Goal: Task Accomplishment & Management: Use online tool/utility

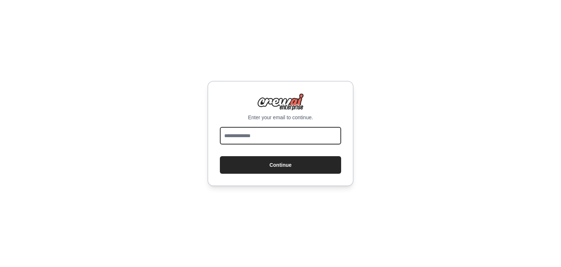
click at [324, 132] on input "email" at bounding box center [280, 136] width 121 height 18
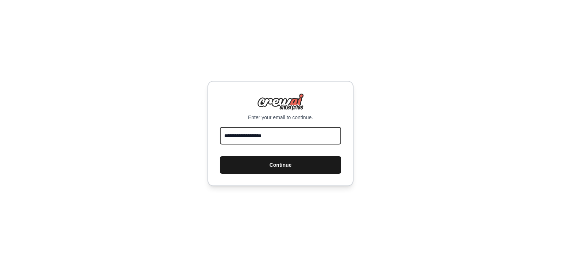
type input "**********"
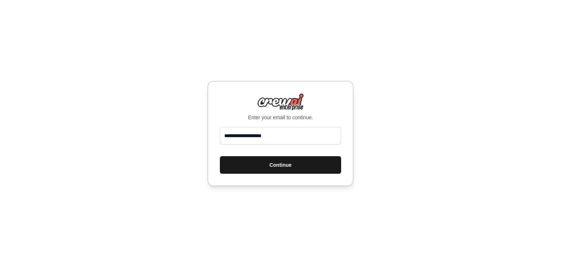
click at [309, 165] on button "Continue" at bounding box center [280, 165] width 121 height 18
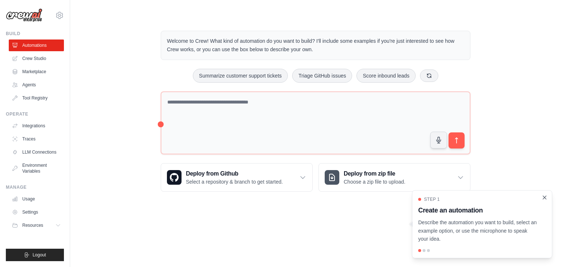
click at [545, 199] on icon "Close walkthrough" at bounding box center [544, 197] width 7 height 7
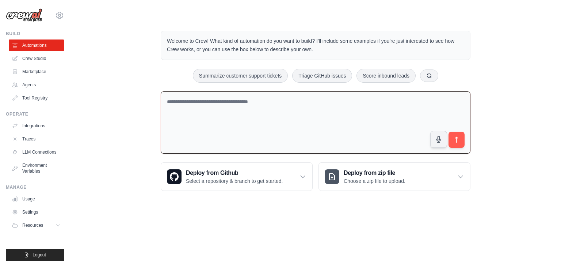
click at [314, 127] on textarea at bounding box center [316, 122] width 310 height 62
click at [301, 179] on icon at bounding box center [302, 176] width 7 height 7
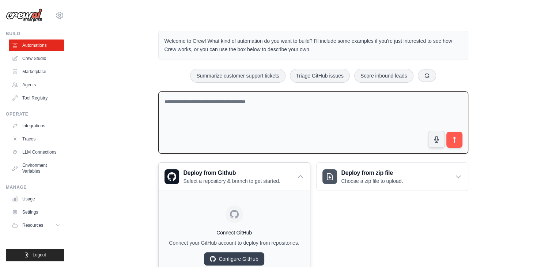
scroll to position [32, 0]
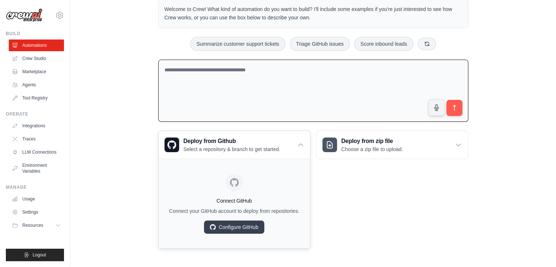
click at [240, 224] on link "Configure GitHub" at bounding box center [234, 226] width 60 height 13
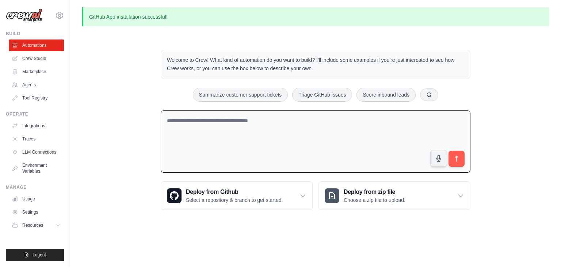
click at [279, 115] on textarea at bounding box center [316, 141] width 310 height 62
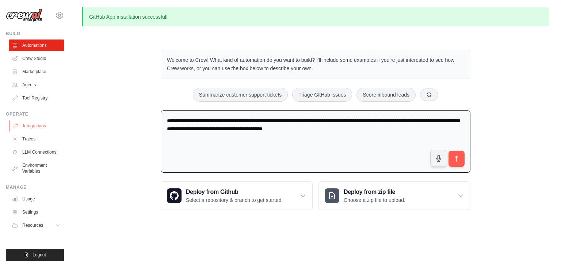
type textarea "**********"
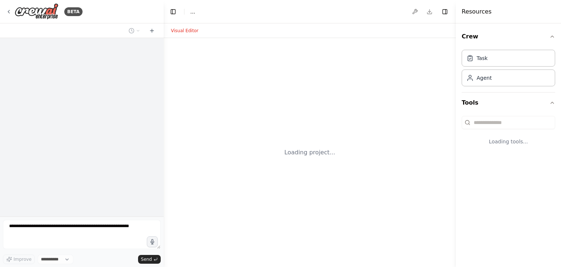
select select "****"
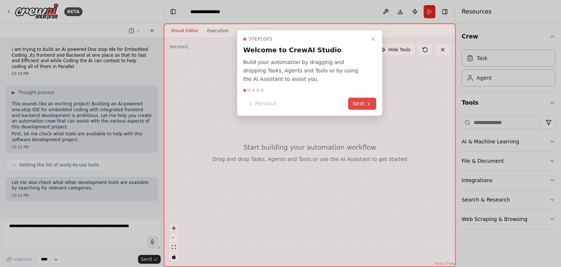
click at [366, 104] on button "Next" at bounding box center [362, 104] width 28 height 12
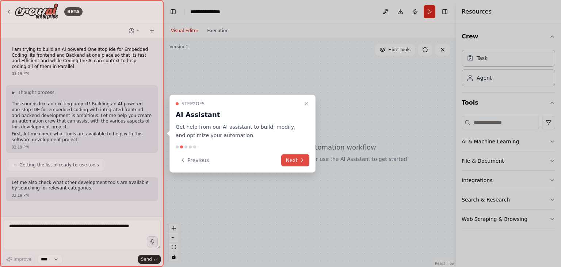
click at [295, 161] on button "Next" at bounding box center [295, 160] width 28 height 12
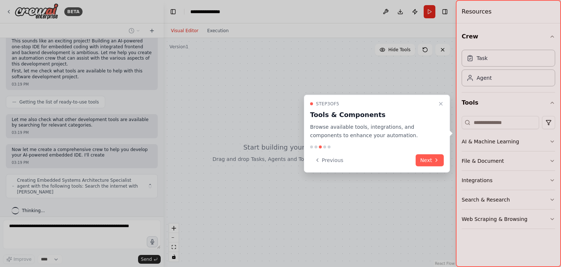
scroll to position [68, 0]
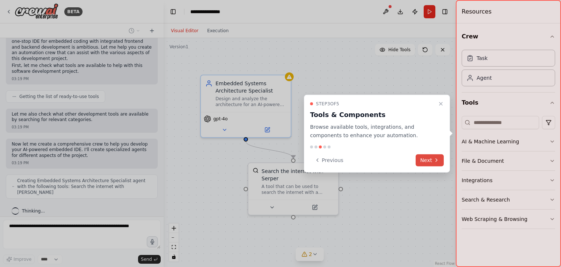
click at [430, 163] on button "Next" at bounding box center [430, 160] width 28 height 12
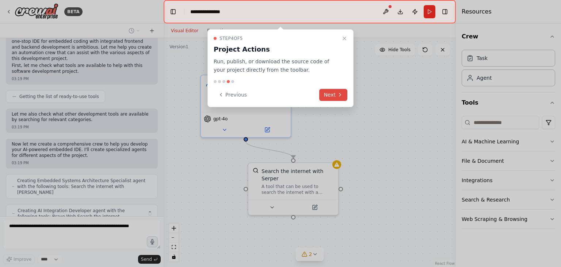
scroll to position [92, 0]
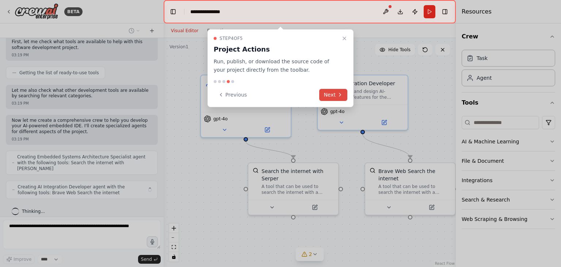
click at [329, 94] on button "Next" at bounding box center [333, 95] width 28 height 12
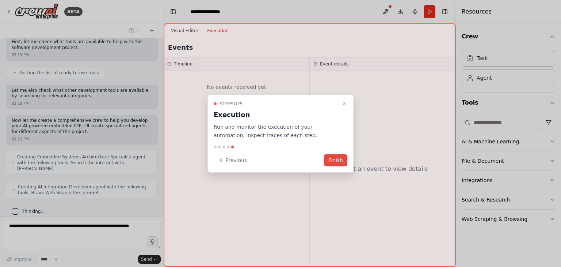
click at [339, 159] on button "Finish" at bounding box center [335, 160] width 23 height 12
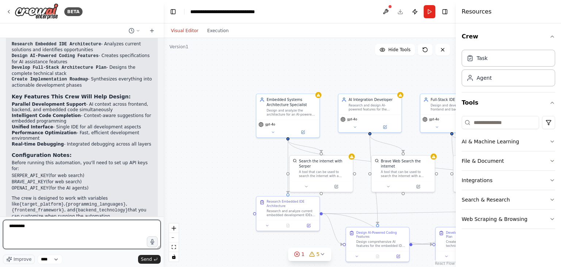
scroll to position [615, 0]
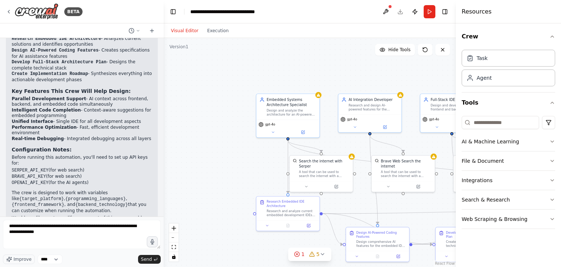
click at [214, 201] on div ".deletable-edge-delete-btn { width: 20px; height: 20px; border: 0px solid #ffff…" at bounding box center [310, 152] width 292 height 229
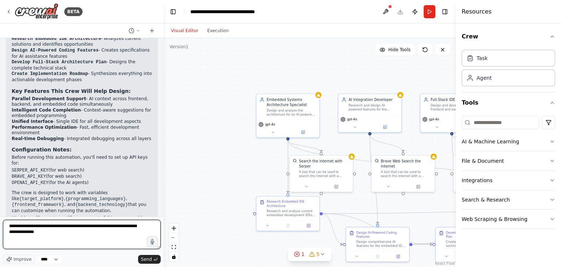
click at [65, 236] on textarea "**********" at bounding box center [82, 234] width 158 height 29
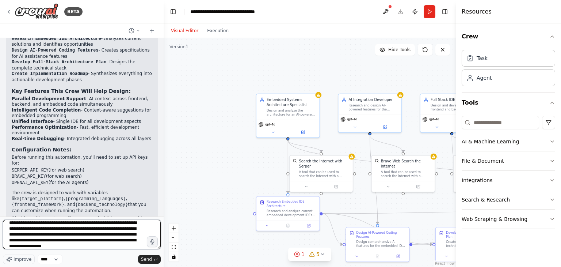
scroll to position [9, 0]
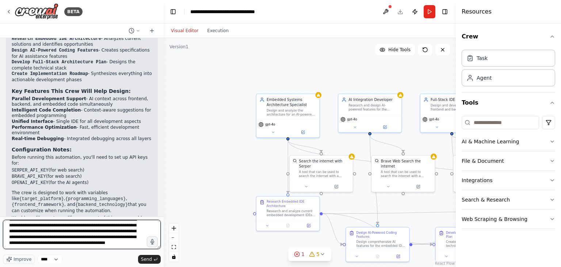
type textarea "**********"
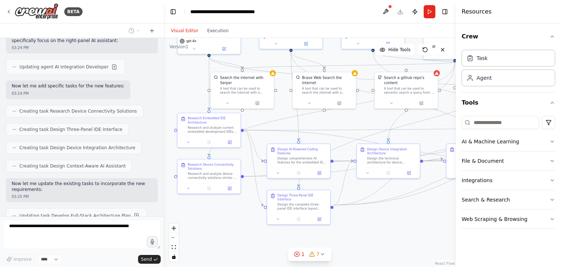
scroll to position [1035, 0]
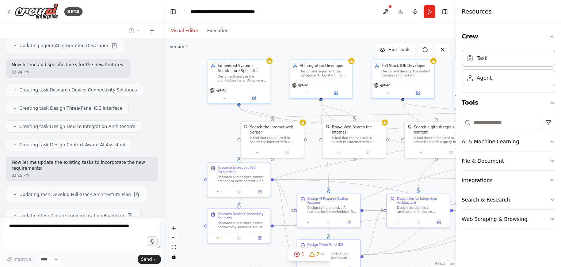
drag, startPoint x: 251, startPoint y: 174, endPoint x: 200, endPoint y: 141, distance: 61.2
click at [200, 141] on div ".deletable-edge-delete-btn { width: 20px; height: 20px; border: 0px solid #ffff…" at bounding box center [310, 152] width 292 height 229
click at [221, 99] on icon at bounding box center [222, 97] width 4 height 4
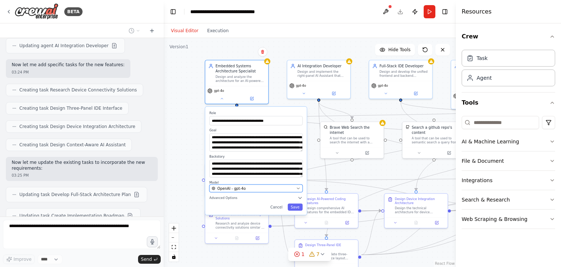
click at [298, 188] on icon "button" at bounding box center [298, 188] width 3 height 1
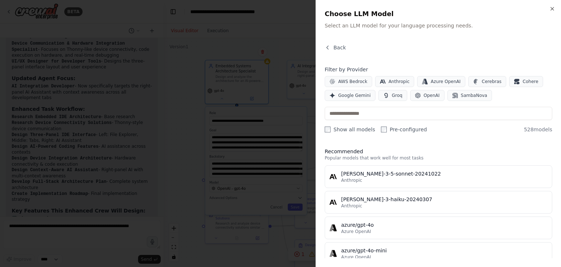
click at [182, 134] on div at bounding box center [280, 133] width 561 height 267
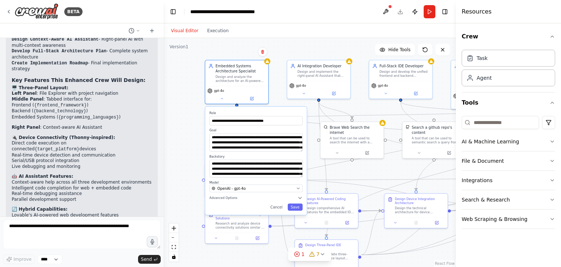
scroll to position [1424, 0]
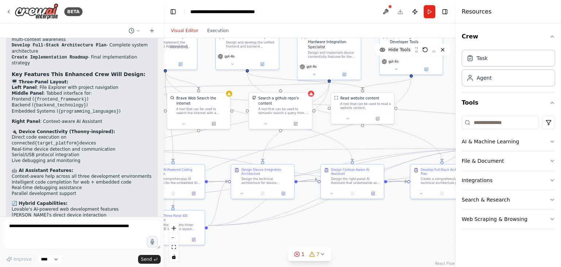
drag, startPoint x: 360, startPoint y: 108, endPoint x: 206, endPoint y: 79, distance: 156.2
click at [206, 79] on div ".deletable-edge-delete-btn { width: 20px; height: 20px; border: 0px solid #ffff…" at bounding box center [310, 152] width 292 height 229
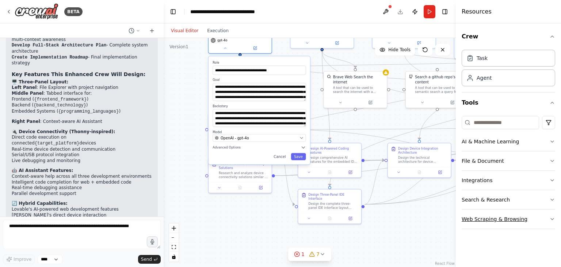
drag, startPoint x: 343, startPoint y: 234, endPoint x: 500, endPoint y: 214, distance: 158.0
click at [500, 214] on div "BETA i am trying to build an Ai powered One stop Ide for Embedded Coding ,its f…" at bounding box center [280, 133] width 561 height 267
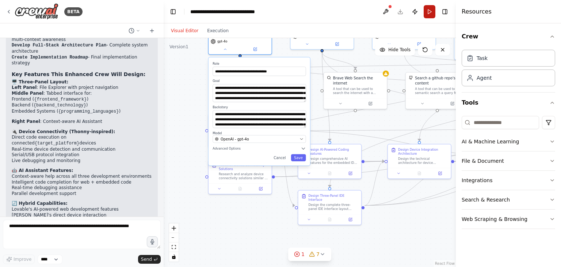
click at [428, 11] on button "Run" at bounding box center [430, 11] width 12 height 13
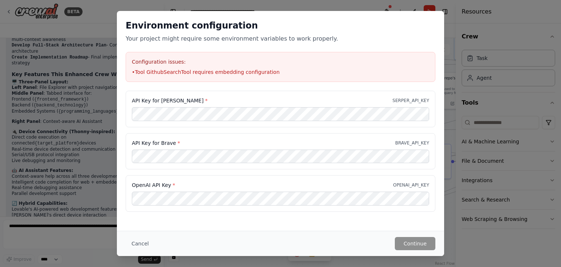
click at [80, 148] on div "Environment configuration Your project might require some environment variables…" at bounding box center [280, 133] width 561 height 267
click at [139, 244] on button "Cancel" at bounding box center [140, 243] width 29 height 13
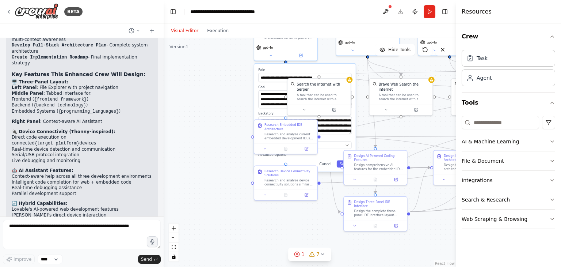
drag, startPoint x: 257, startPoint y: 222, endPoint x: 303, endPoint y: 227, distance: 46.4
click at [303, 227] on div ".deletable-edge-delete-btn { width: 20px; height: 20px; border: 0px solid #ffff…" at bounding box center [310, 152] width 292 height 229
click at [226, 111] on div ".deletable-edge-delete-btn { width: 20px; height: 20px; border: 0px solid #ffff…" at bounding box center [310, 152] width 292 height 229
click at [272, 57] on div "gpt-4o" at bounding box center [286, 50] width 63 height 18
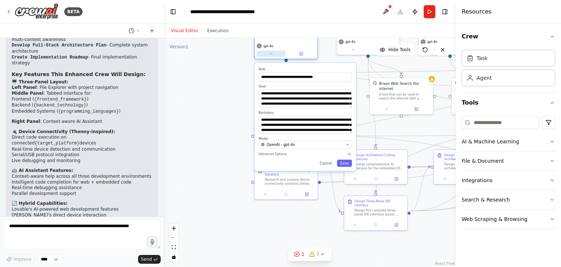
click at [272, 53] on icon at bounding box center [271, 54] width 4 height 4
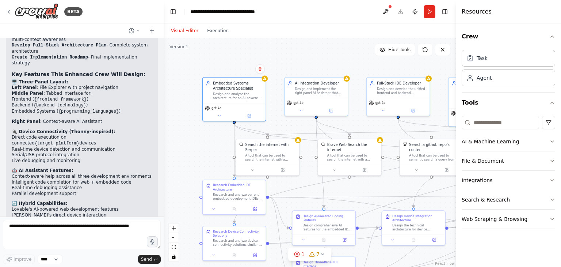
drag, startPoint x: 230, startPoint y: 79, endPoint x: 178, endPoint y: 140, distance: 80.1
click at [178, 140] on div ".deletable-edge-delete-btn { width: 20px; height: 20px; border: 0px solid #ffff…" at bounding box center [310, 152] width 292 height 229
click at [251, 167] on icon at bounding box center [253, 169] width 4 height 4
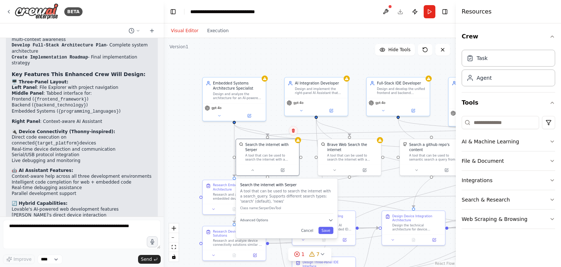
click at [294, 132] on icon at bounding box center [293, 131] width 3 height 4
click at [293, 131] on icon at bounding box center [293, 130] width 4 height 4
click at [273, 129] on button "Confirm" at bounding box center [273, 130] width 26 height 9
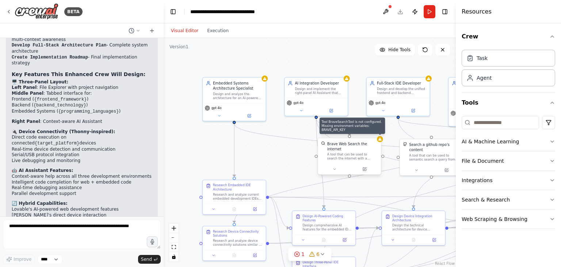
click at [380, 141] on icon at bounding box center [380, 139] width 4 height 4
click at [375, 133] on button at bounding box center [375, 130] width 9 height 9
click at [357, 133] on button "Confirm" at bounding box center [355, 130] width 26 height 9
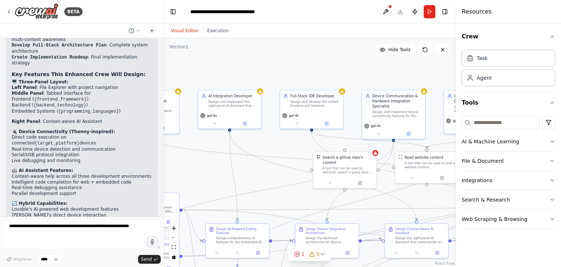
drag, startPoint x: 358, startPoint y: 153, endPoint x: 258, endPoint y: 168, distance: 101.5
click at [258, 168] on div ".deletable-edge-delete-btn { width: 20px; height: 20px; border: 0px solid #ffff…" at bounding box center [310, 152] width 292 height 229
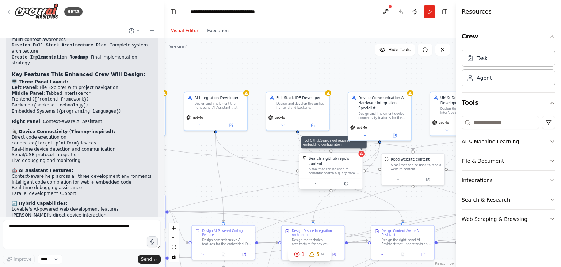
click at [364, 155] on div at bounding box center [361, 154] width 6 height 6
click at [318, 182] on icon at bounding box center [316, 184] width 4 height 4
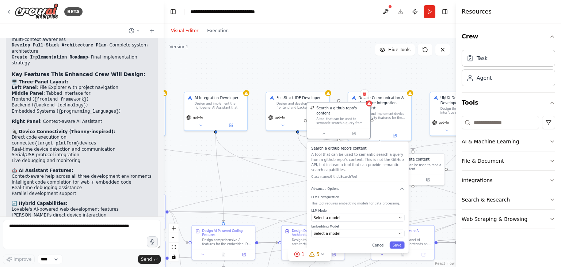
drag, startPoint x: 320, startPoint y: 241, endPoint x: 329, endPoint y: 188, distance: 54.4
click at [329, 188] on div "Search a github repo's content A tool that can be used to semantic search a que…" at bounding box center [358, 196] width 102 height 111
click at [367, 215] on div "Select a model" at bounding box center [355, 217] width 83 height 5
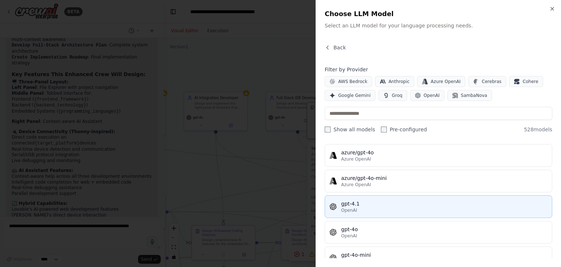
scroll to position [79, 0]
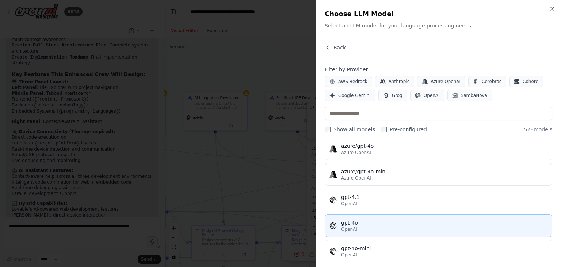
click at [370, 220] on div "gpt-4o" at bounding box center [444, 222] width 206 height 7
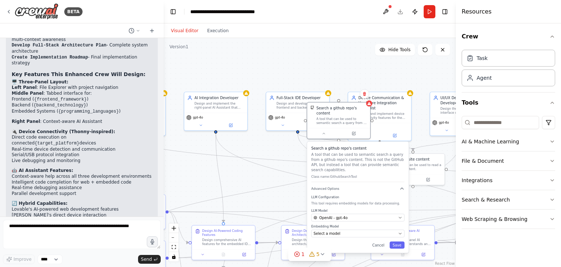
click at [274, 180] on div ".deletable-edge-delete-btn { width: 20px; height: 20px; border: 0px solid #ffff…" at bounding box center [310, 152] width 292 height 229
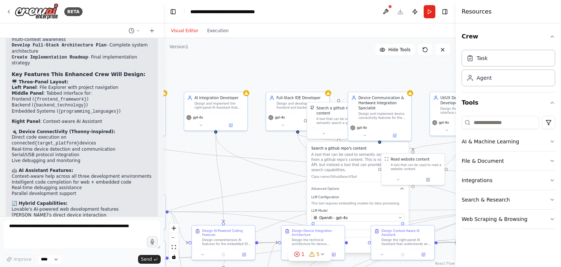
click at [272, 163] on div ".deletable-edge-delete-btn { width: 20px; height: 20px; border: 0px solid #ffff…" at bounding box center [310, 152] width 292 height 229
click at [366, 136] on button at bounding box center [364, 134] width 29 height 6
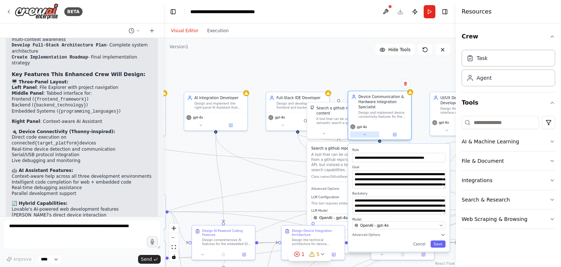
click at [364, 136] on icon at bounding box center [365, 134] width 4 height 4
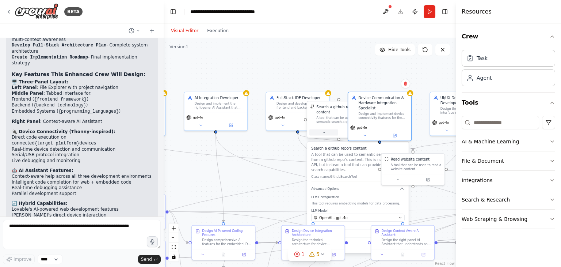
click at [324, 129] on button at bounding box center [323, 132] width 29 height 6
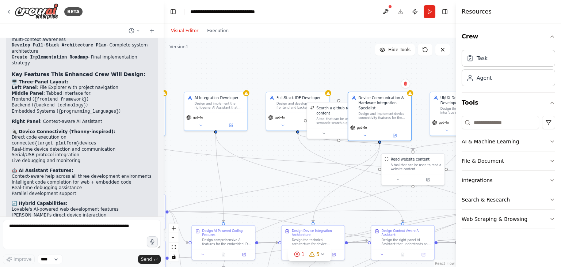
click at [289, 154] on div ".deletable-edge-delete-btn { width: 20px; height: 20px; border: 0px solid #ffff…" at bounding box center [310, 152] width 292 height 229
drag, startPoint x: 310, startPoint y: 117, endPoint x: 292, endPoint y: 172, distance: 57.3
click at [292, 172] on div "Search a github repo's content A tool that can be used to semantic search a que…" at bounding box center [323, 166] width 63 height 26
click at [348, 145] on icon at bounding box center [349, 145] width 3 height 4
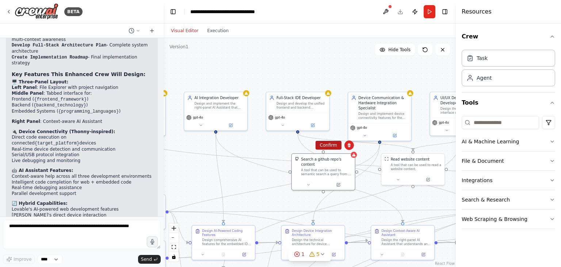
click at [335, 146] on button "Confirm" at bounding box center [329, 145] width 26 height 9
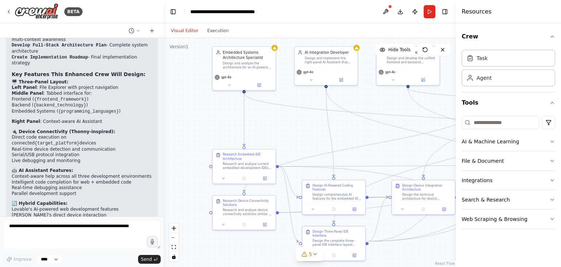
drag, startPoint x: 346, startPoint y: 161, endPoint x: 449, endPoint y: 116, distance: 111.9
click at [449, 116] on div ".deletable-edge-delete-btn { width: 20px; height: 20px; border: 0px solid #ffff…" at bounding box center [310, 152] width 292 height 229
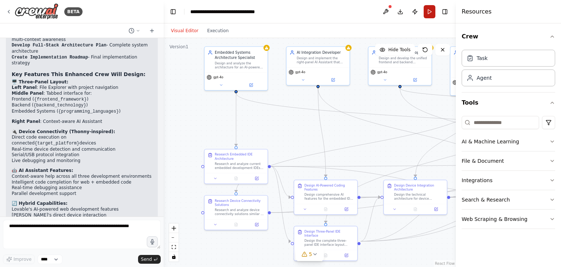
click at [431, 12] on button "Run" at bounding box center [430, 11] width 12 height 13
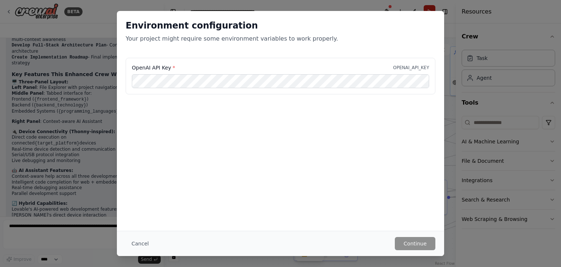
click at [431, 12] on div "Environment configuration Your project might require some environment variables…" at bounding box center [280, 34] width 327 height 47
click at [432, 247] on button "Continue" at bounding box center [415, 243] width 41 height 13
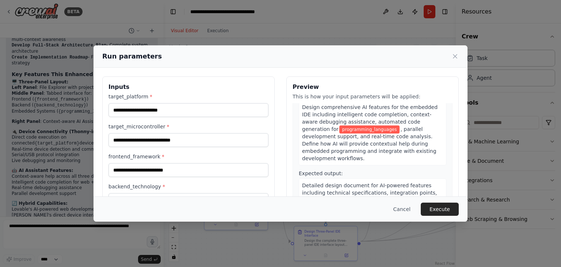
scroll to position [187, 0]
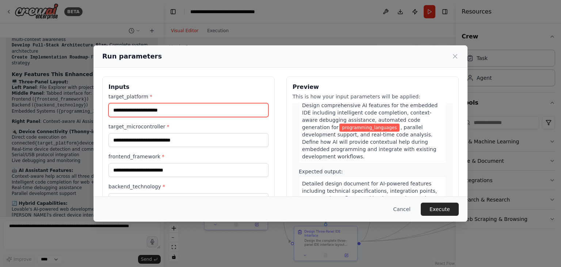
click at [237, 115] on input "target_platform *" at bounding box center [188, 110] width 160 height 14
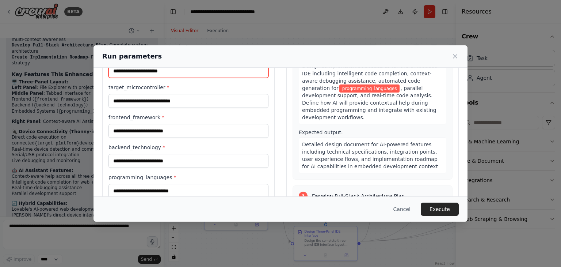
scroll to position [39, 0]
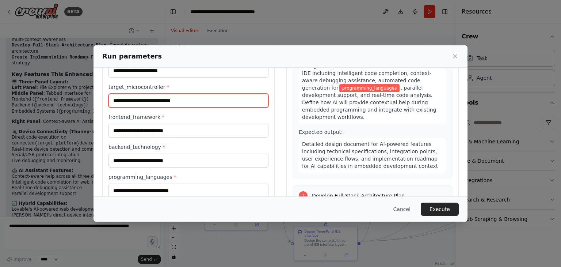
click at [230, 99] on input "target_microcontroller *" at bounding box center [188, 101] width 160 height 14
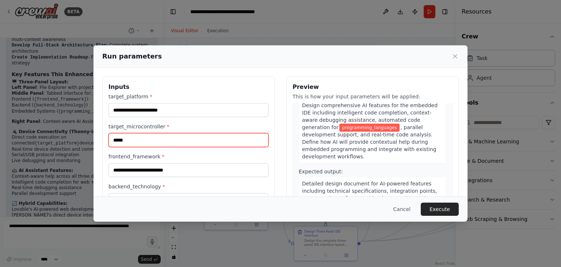
type input "*****"
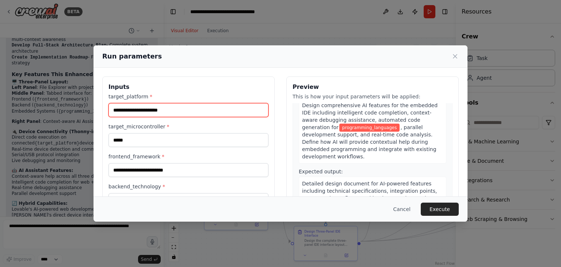
click at [225, 111] on input "target_platform *" at bounding box center [188, 110] width 160 height 14
type input "**********"
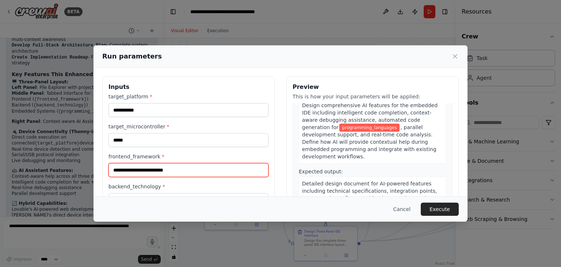
click at [212, 175] on input "frontend_framework *" at bounding box center [188, 170] width 160 height 14
type input "*"
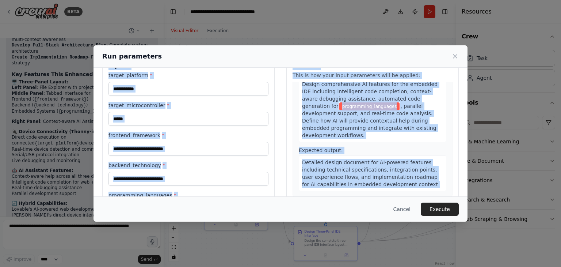
scroll to position [62, 0]
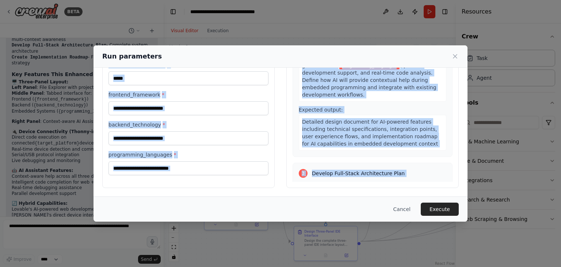
drag, startPoint x: 108, startPoint y: 81, endPoint x: 371, endPoint y: 201, distance: 289.3
click at [371, 201] on div "**********" at bounding box center [281, 133] width 374 height 176
click at [245, 139] on input "backend_technology *" at bounding box center [188, 138] width 160 height 14
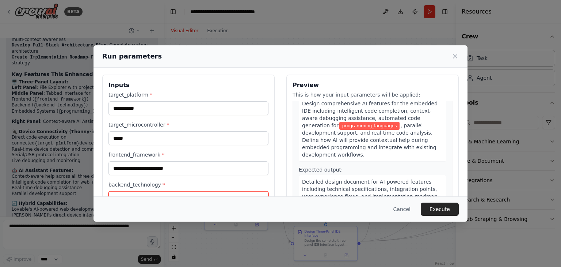
scroll to position [0, 0]
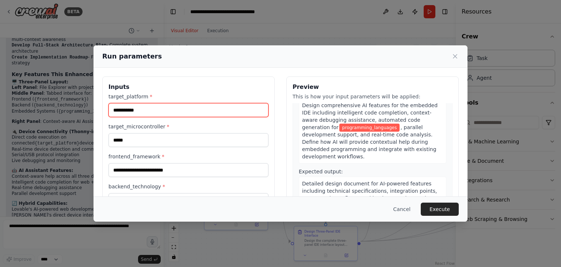
click at [240, 113] on input "**********" at bounding box center [188, 110] width 160 height 14
type input "*"
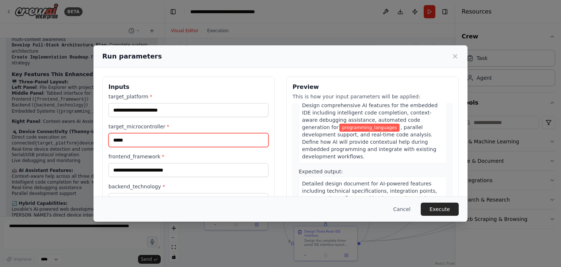
click at [235, 136] on input "*****" at bounding box center [188, 140] width 160 height 14
type input "*"
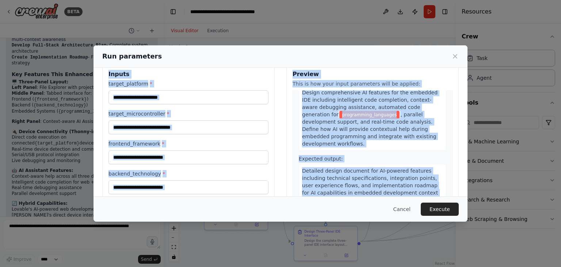
scroll to position [62, 0]
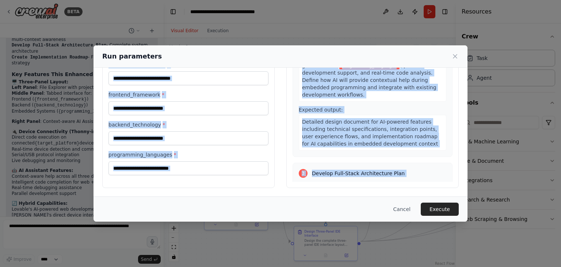
drag, startPoint x: 108, startPoint y: 86, endPoint x: 387, endPoint y: 202, distance: 302.2
click at [387, 202] on div "Run parameters Inputs target_platform * target_microcontroller * frontend_frame…" at bounding box center [281, 133] width 374 height 176
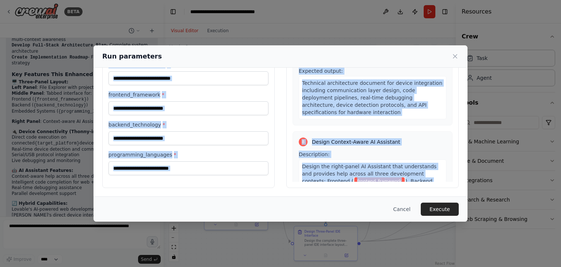
scroll to position [1193, 0]
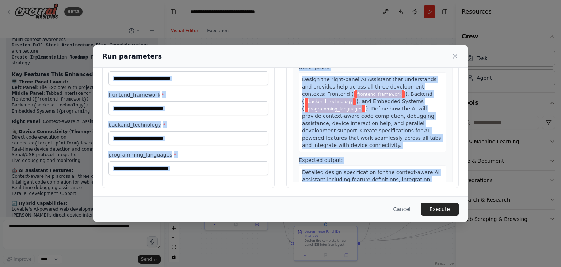
copy div "Inputs target_platform * target_microcontroller * frontend_framework * backend_…"
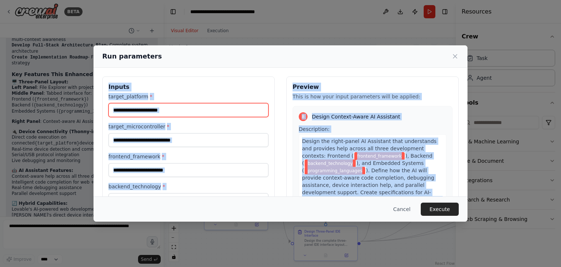
click at [184, 113] on input "target_platform *" at bounding box center [188, 110] width 160 height 14
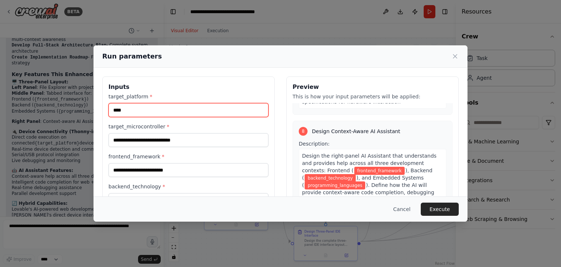
scroll to position [1178, 0]
type input "*****"
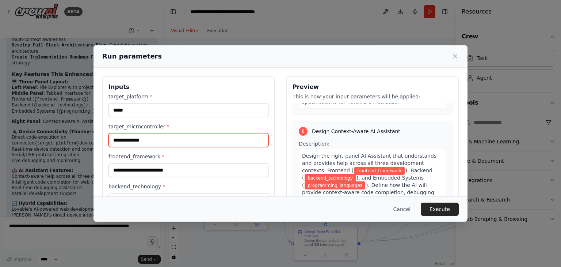
type input "**********"
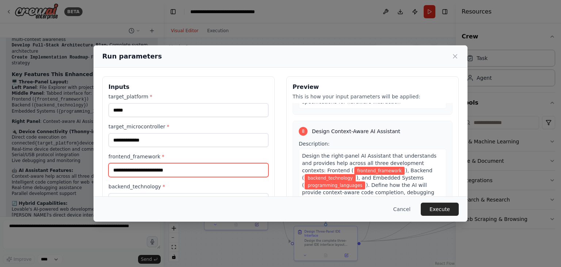
paste input "**********"
click at [213, 172] on input "**********" at bounding box center [188, 170] width 160 height 14
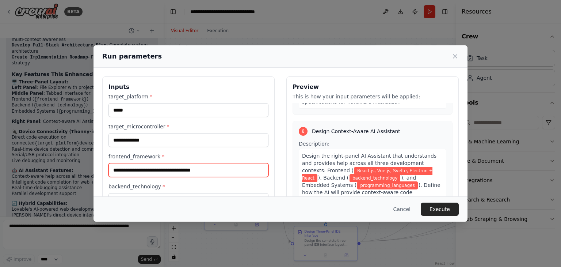
type input "**********"
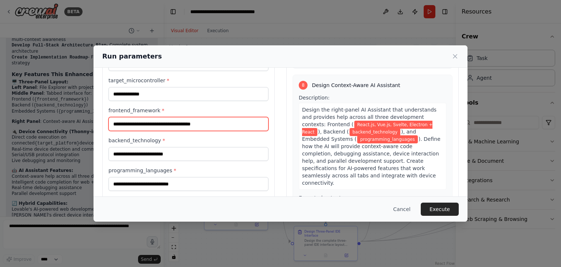
scroll to position [47, 0]
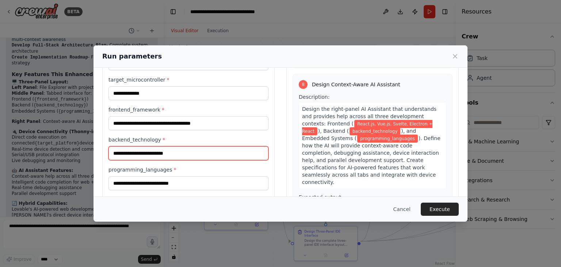
click at [194, 150] on input "backend_technology *" at bounding box center [188, 153] width 160 height 14
paste input "**********"
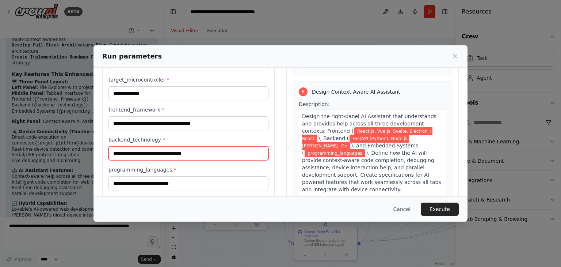
type input "**********"
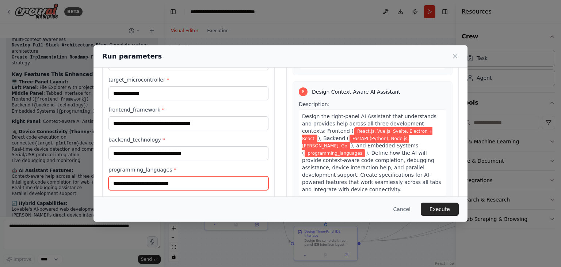
click at [183, 183] on input "programming_languages *" at bounding box center [188, 183] width 160 height 14
paste input "**********"
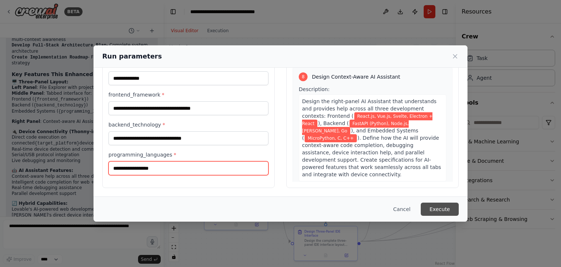
type input "**********"
click at [432, 211] on button "Execute" at bounding box center [440, 208] width 38 height 13
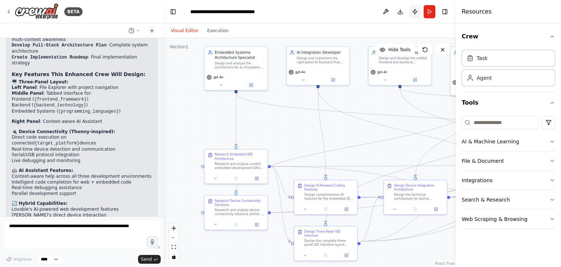
click at [413, 11] on button "Publish" at bounding box center [415, 11] width 12 height 13
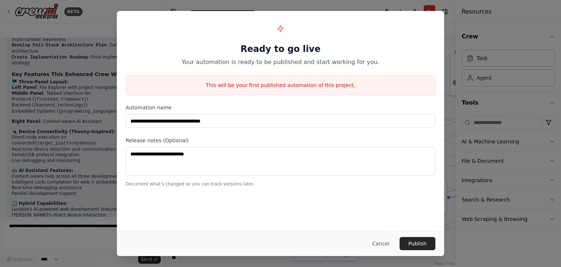
click at [499, 112] on div "**********" at bounding box center [280, 133] width 561 height 267
click at [385, 241] on button "Cancel" at bounding box center [380, 243] width 29 height 13
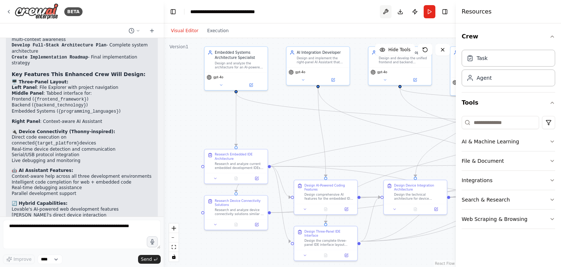
click at [383, 10] on button at bounding box center [386, 11] width 12 height 13
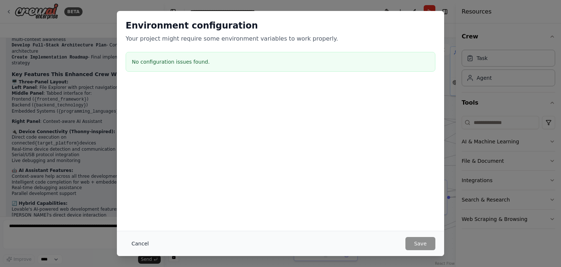
click at [133, 243] on button "Cancel" at bounding box center [140, 243] width 29 height 13
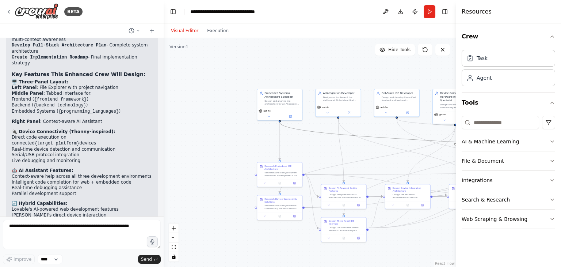
drag, startPoint x: 433, startPoint y: 141, endPoint x: 354, endPoint y: 139, distance: 78.6
click at [354, 139] on div ".deletable-edge-delete-btn { width: 20px; height: 20px; border: 0px solid #ffff…" at bounding box center [310, 152] width 292 height 229
click at [358, 127] on div ".deletable-edge-delete-btn { width: 20px; height: 20px; border: 0px solid #ffff…" at bounding box center [310, 152] width 292 height 229
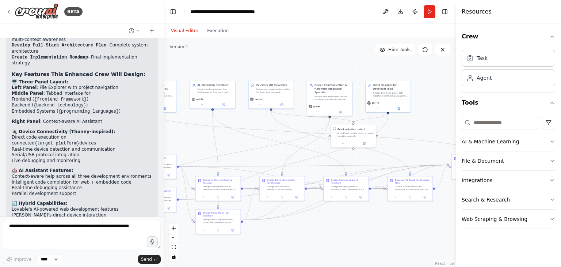
drag, startPoint x: 358, startPoint y: 128, endPoint x: 237, endPoint y: 120, distance: 121.2
click at [237, 120] on div ".deletable-edge-delete-btn { width: 20px; height: 20px; border: 0px solid #ffff…" at bounding box center [310, 152] width 292 height 229
click at [428, 15] on button "Run" at bounding box center [430, 11] width 12 height 13
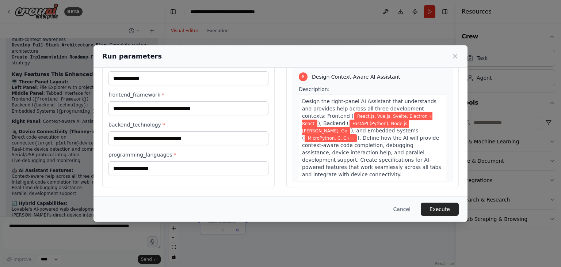
scroll to position [61, 0]
click at [441, 207] on button "Execute" at bounding box center [440, 208] width 38 height 13
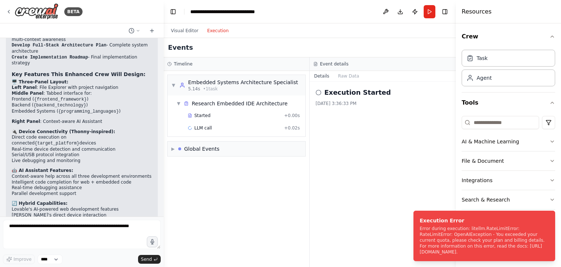
click at [218, 31] on button "Execution" at bounding box center [218, 30] width 30 height 9
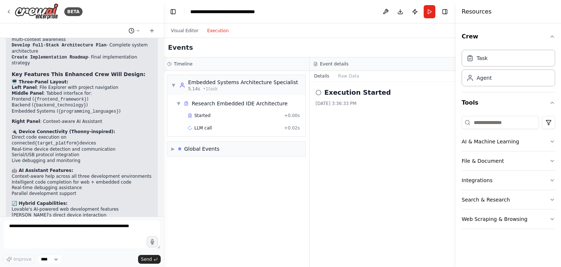
click at [140, 29] on button at bounding box center [135, 30] width 18 height 9
click at [386, 11] on button at bounding box center [386, 11] width 12 height 13
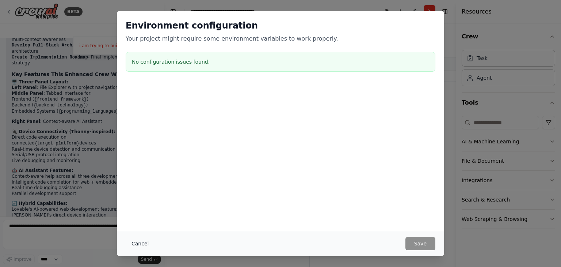
click at [142, 243] on button "Cancel" at bounding box center [140, 243] width 29 height 13
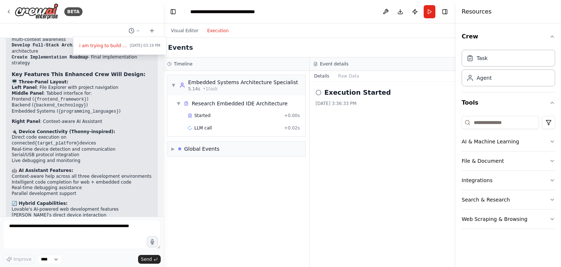
click at [29, 12] on div at bounding box center [82, 133] width 164 height 267
click at [31, 9] on img at bounding box center [37, 11] width 44 height 16
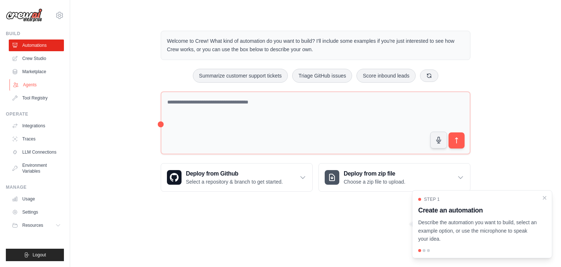
click at [24, 82] on link "Agents" at bounding box center [36, 85] width 55 height 12
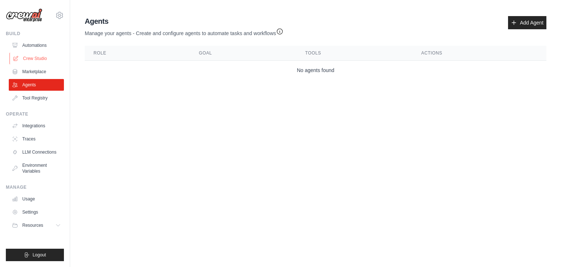
click at [34, 57] on link "Crew Studio" at bounding box center [36, 59] width 55 height 12
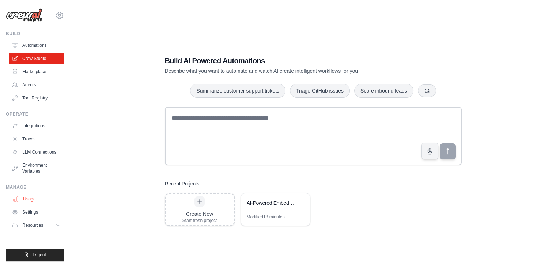
click at [31, 199] on link "Usage" at bounding box center [36, 199] width 55 height 12
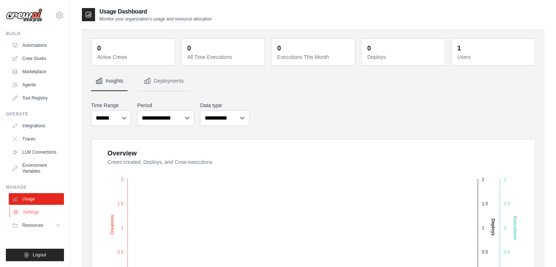
click at [38, 215] on link "Settings" at bounding box center [36, 212] width 55 height 12
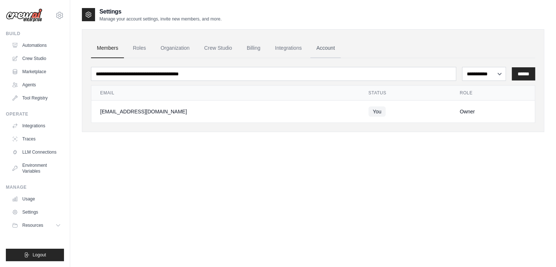
click at [321, 48] on link "Account" at bounding box center [325, 48] width 30 height 20
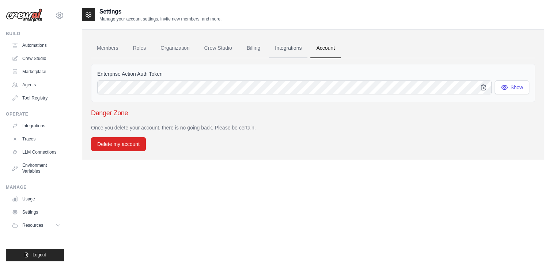
click at [290, 47] on link "Integrations" at bounding box center [288, 48] width 38 height 20
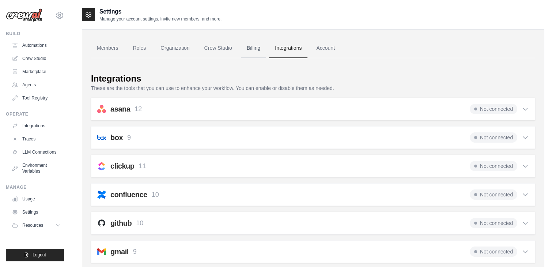
click at [250, 50] on link "Billing" at bounding box center [253, 48] width 25 height 20
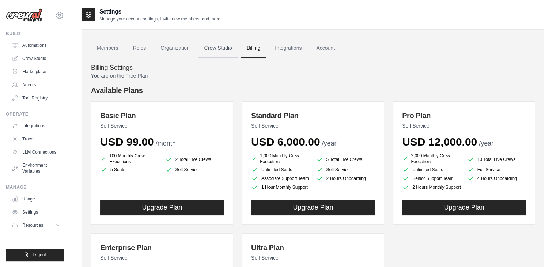
click at [216, 46] on link "Crew Studio" at bounding box center [217, 48] width 39 height 20
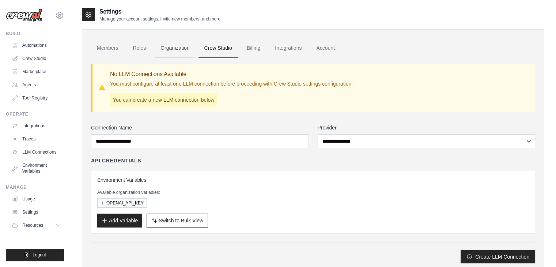
click at [171, 50] on link "Organization" at bounding box center [175, 48] width 41 height 20
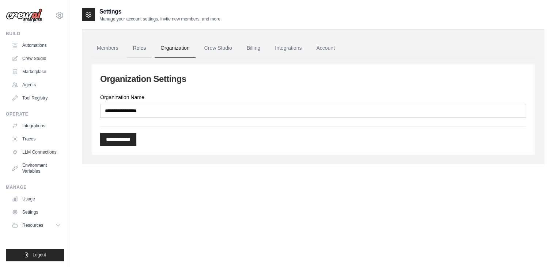
click at [137, 50] on link "Roles" at bounding box center [139, 48] width 25 height 20
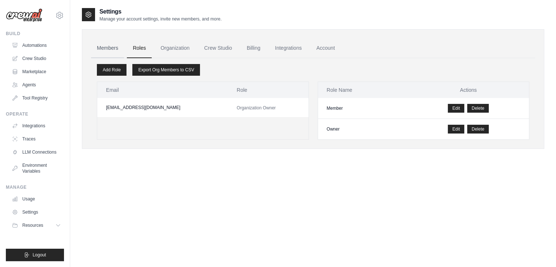
click at [114, 49] on link "Members" at bounding box center [107, 48] width 33 height 20
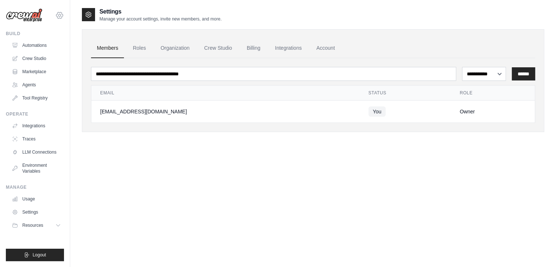
click at [58, 15] on icon at bounding box center [59, 15] width 2 height 2
click at [46, 51] on link "Settings" at bounding box center [59, 49] width 64 height 13
click at [60, 16] on icon at bounding box center [59, 15] width 2 height 2
click at [35, 50] on link "Settings" at bounding box center [59, 49] width 64 height 13
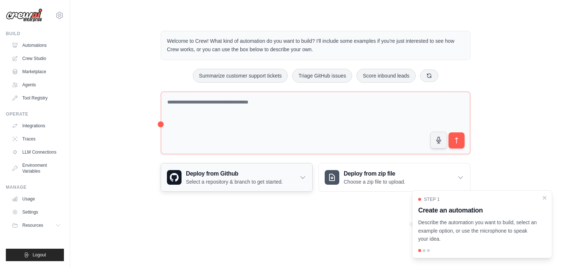
click at [302, 174] on icon at bounding box center [302, 177] width 7 height 7
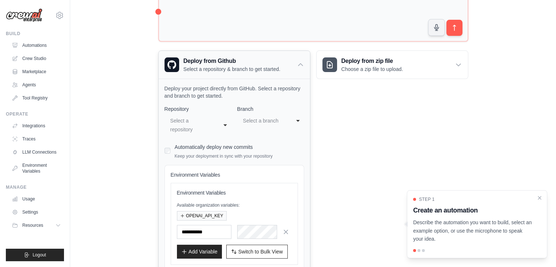
scroll to position [113, 0]
click at [224, 126] on div "**********" at bounding box center [197, 125] width 67 height 22
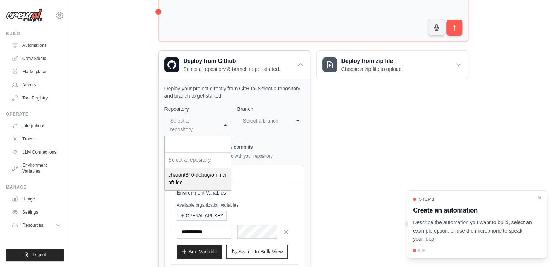
select select "**********"
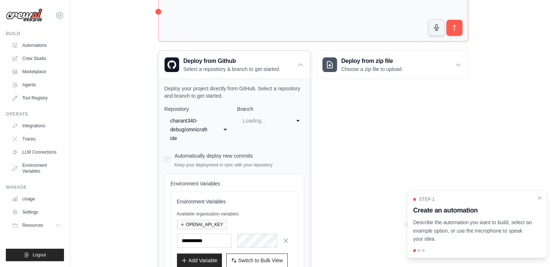
select select "****"
click at [285, 121] on div "main" at bounding box center [265, 121] width 48 height 12
click at [288, 153] on div "**********" at bounding box center [234, 203] width 140 height 196
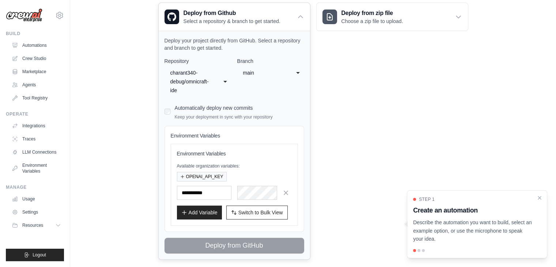
scroll to position [171, 0]
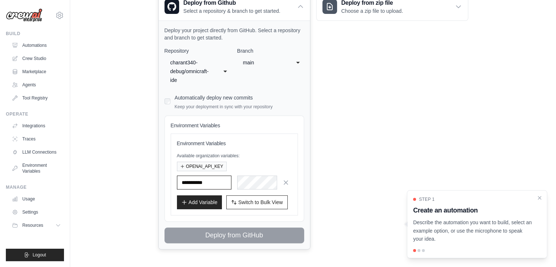
click at [195, 183] on input "text" at bounding box center [204, 182] width 54 height 14
click at [270, 151] on div "Environment Variables Available organization variables: OPENAI_API_KEY Add Vari…" at bounding box center [234, 174] width 115 height 69
click at [246, 199] on span "Switch to Bulk View" at bounding box center [260, 201] width 45 height 7
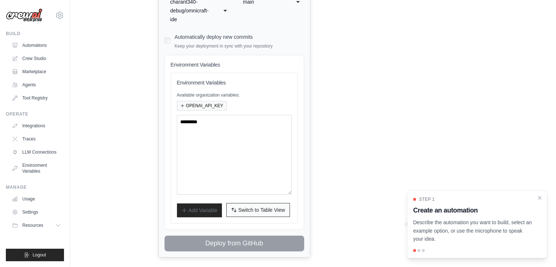
scroll to position [231, 0]
click at [210, 123] on textarea at bounding box center [234, 155] width 115 height 80
click at [212, 115] on textarea at bounding box center [234, 155] width 115 height 80
click at [209, 119] on textarea at bounding box center [234, 155] width 115 height 80
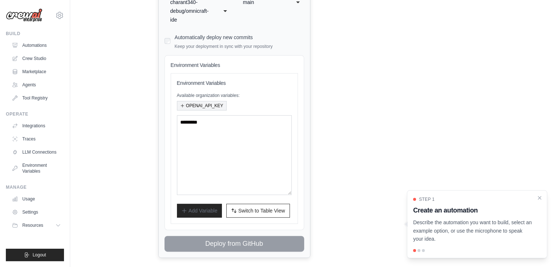
click at [207, 105] on button "OPENAI_API_KEY" at bounding box center [202, 105] width 50 height 9
click at [197, 123] on textarea at bounding box center [234, 155] width 115 height 80
click at [245, 211] on span "Switch to Table View" at bounding box center [261, 209] width 47 height 7
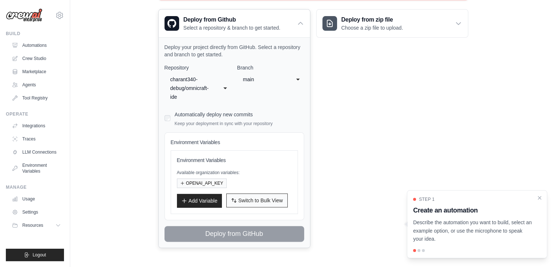
scroll to position [152, 0]
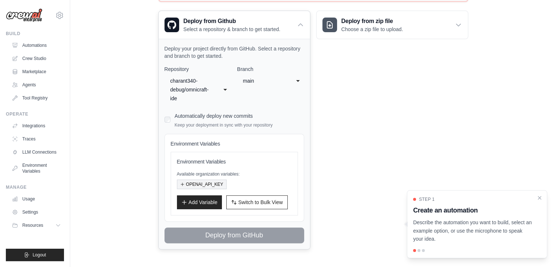
click at [212, 184] on button "OPENAI_API_KEY" at bounding box center [202, 183] width 50 height 9
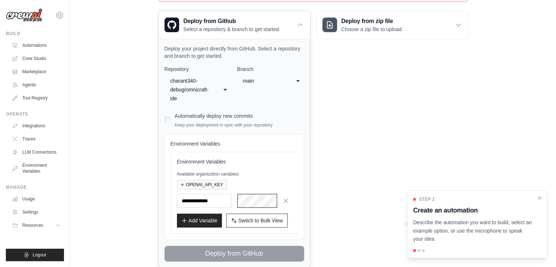
scroll to position [0, 430]
click at [262, 161] on h3 "Environment Variables" at bounding box center [234, 161] width 115 height 7
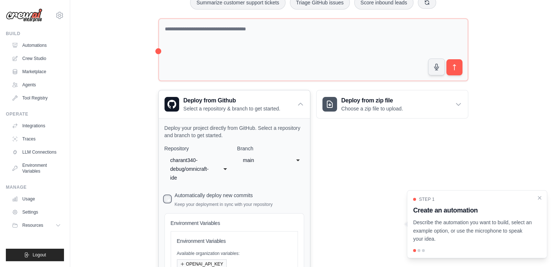
scroll to position [73, 0]
click at [329, 160] on div "Deploy from zip file Choose a zip file to upload. Upload a ZIP file containing …" at bounding box center [392, 218] width 152 height 257
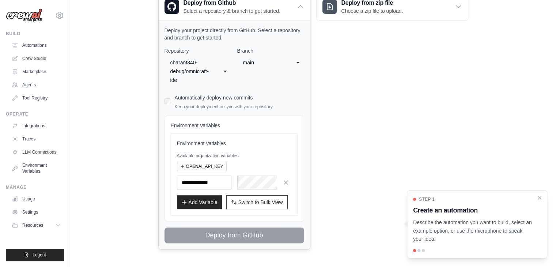
scroll to position [170, 0]
click at [205, 201] on button "Add Variable" at bounding box center [199, 202] width 45 height 14
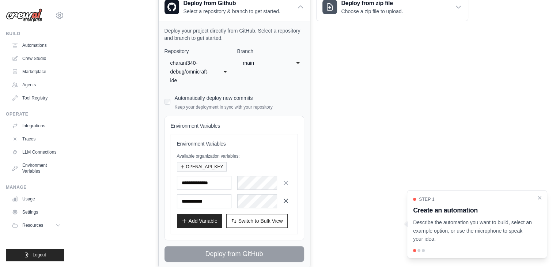
click at [286, 197] on icon "button" at bounding box center [285, 200] width 7 height 7
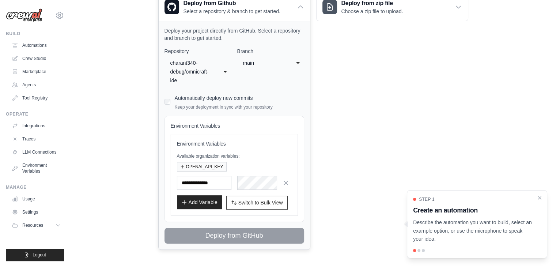
click at [200, 199] on button "Add Variable" at bounding box center [199, 202] width 45 height 14
click at [185, 201] on icon "button" at bounding box center [184, 202] width 6 height 6
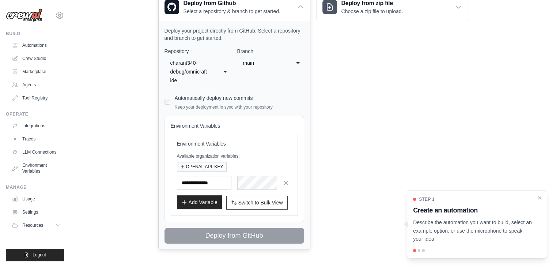
click at [185, 201] on icon "button" at bounding box center [184, 202] width 6 height 6
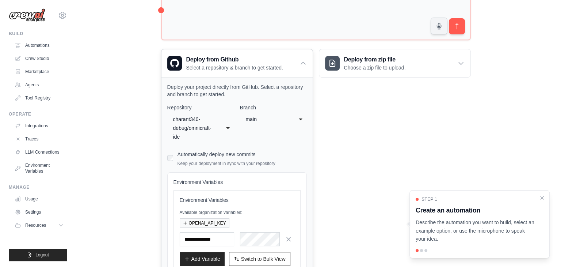
scroll to position [0, 0]
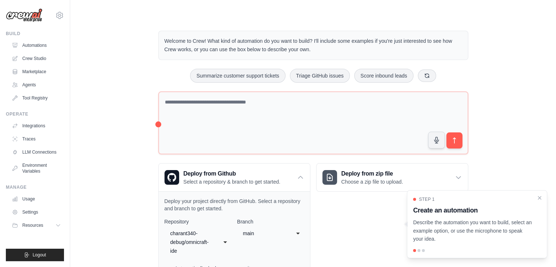
click at [75, 79] on div "Welcome to Crew! What kind of automation do you want to build? I'll include som…" at bounding box center [312, 225] width 485 height 412
click at [300, 174] on icon at bounding box center [300, 177] width 7 height 7
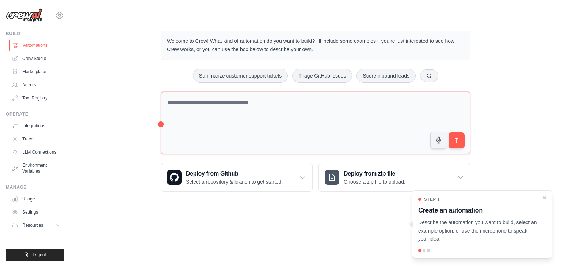
click at [34, 46] on link "Automations" at bounding box center [36, 45] width 55 height 12
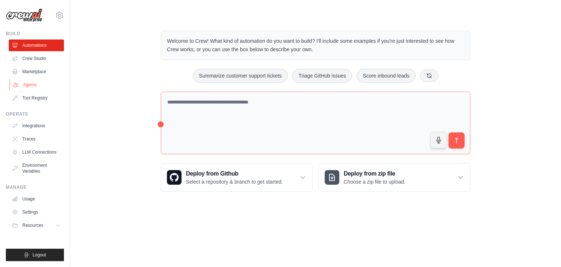
click at [30, 82] on link "Agents" at bounding box center [36, 85] width 55 height 12
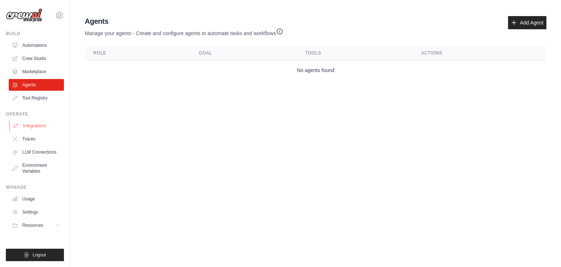
click at [41, 122] on link "Integrations" at bounding box center [36, 126] width 55 height 12
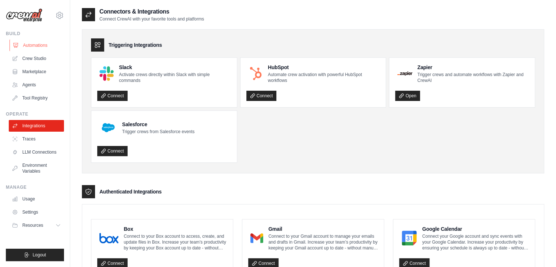
click at [41, 49] on link "Automations" at bounding box center [36, 45] width 55 height 12
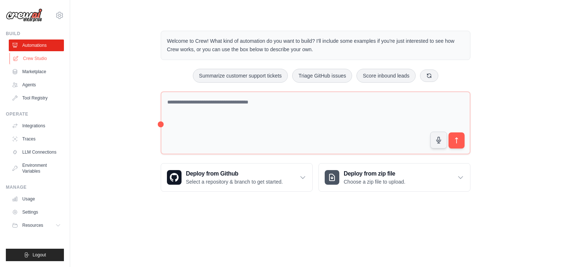
click at [37, 57] on link "Crew Studio" at bounding box center [36, 59] width 55 height 12
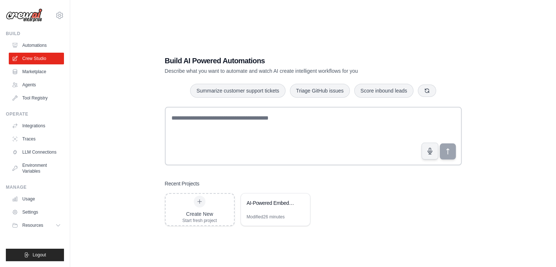
scroll to position [15, 0]
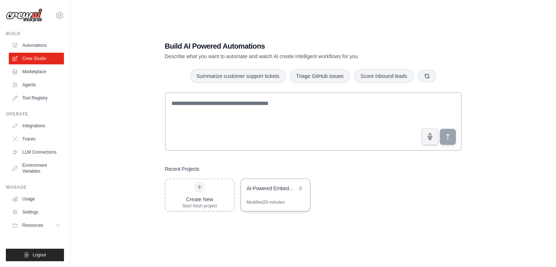
click at [266, 195] on div "AI-Powered Embedded IDE Development" at bounding box center [275, 189] width 69 height 20
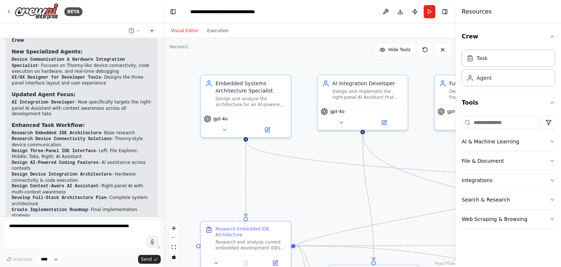
scroll to position [1270, 0]
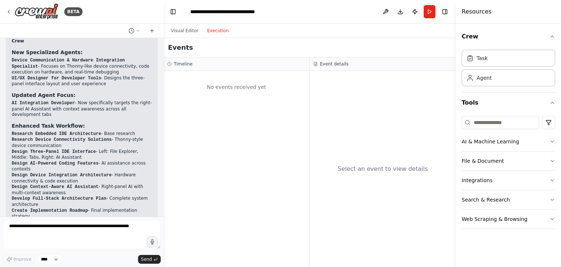
click at [211, 31] on button "Execution" at bounding box center [218, 30] width 30 height 9
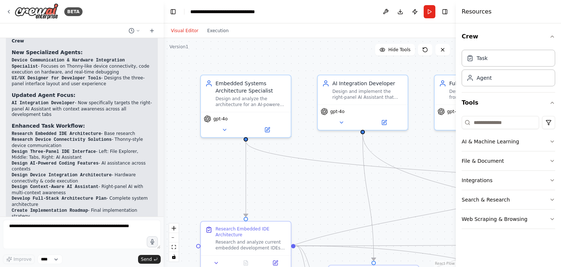
click at [189, 29] on button "Visual Editor" at bounding box center [185, 30] width 36 height 9
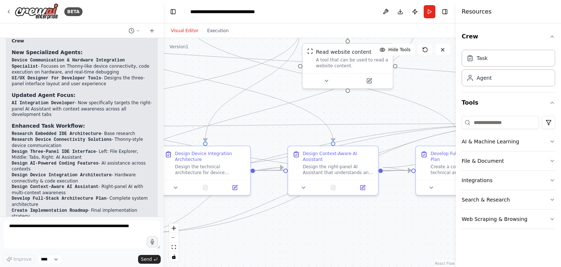
drag, startPoint x: 296, startPoint y: 176, endPoint x: 0, endPoint y: 57, distance: 319.3
click at [0, 57] on div "BETA i am trying to build an Ai powered One stop Ide for Embedded Coding ,its f…" at bounding box center [280, 133] width 561 height 267
click at [342, 163] on div "Design the right-panel AI Assistant that understands and provides help across a…" at bounding box center [338, 168] width 71 height 12
click at [367, 182] on button at bounding box center [362, 186] width 25 height 9
